Goal: Find specific page/section: Find specific page/section

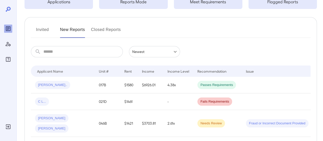
scroll to position [51, 0]
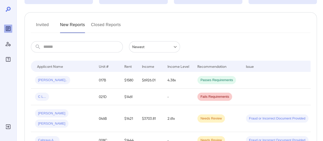
click at [37, 23] on button "Invited" at bounding box center [42, 27] width 23 height 12
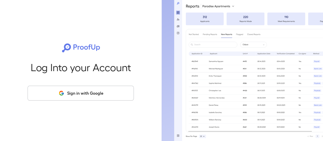
click at [59, 95] on icon "button" at bounding box center [61, 93] width 6 height 6
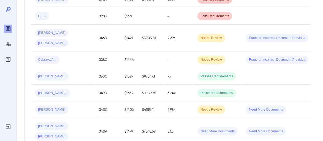
scroll to position [153, 0]
